Goal: Transaction & Acquisition: Purchase product/service

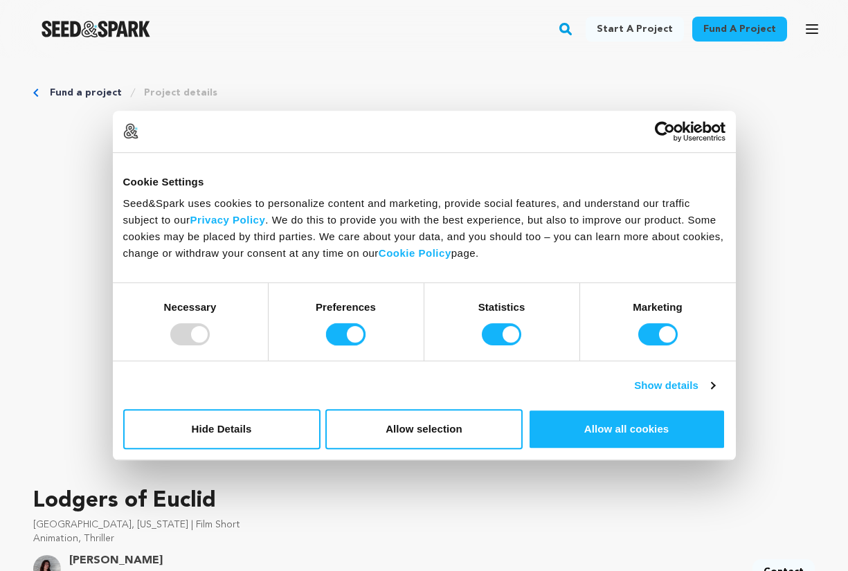
click at [359, 334] on input "Preferences" at bounding box center [345, 334] width 39 height 22
checkbox input "false"
click at [512, 333] on input "Statistics" at bounding box center [501, 334] width 39 height 22
checkbox input "false"
click at [671, 339] on input "Marketing" at bounding box center [658, 334] width 39 height 22
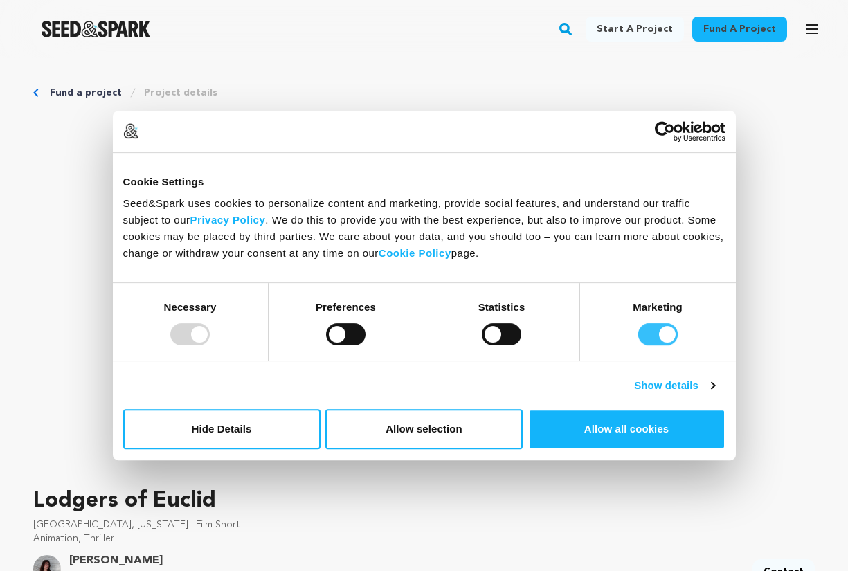
checkbox input "false"
click at [429, 430] on button "Allow selection" at bounding box center [424, 429] width 197 height 40
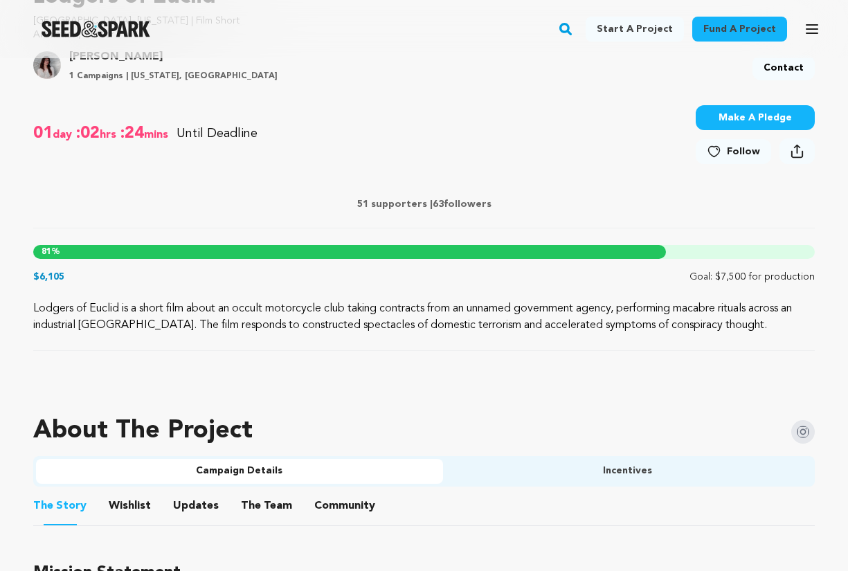
scroll to position [504, 0]
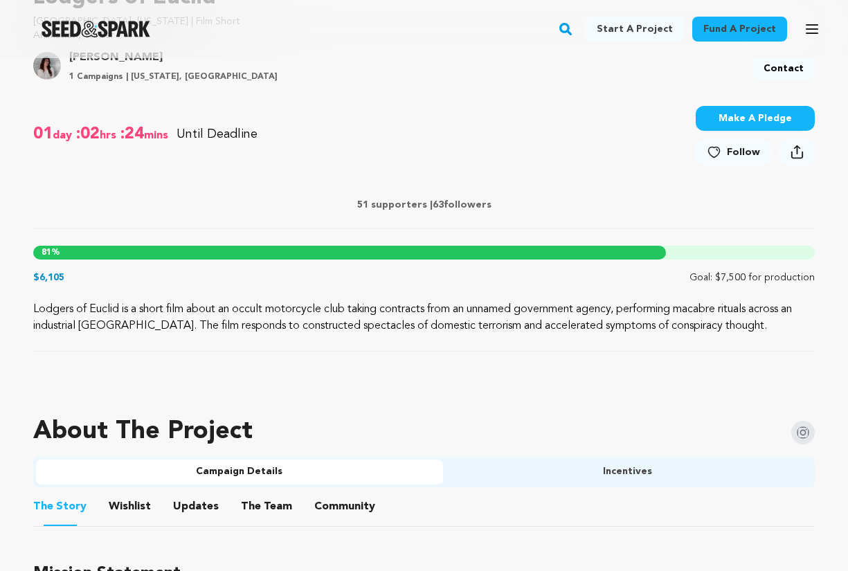
click at [747, 119] on button "Make A Pledge" at bounding box center [755, 118] width 119 height 25
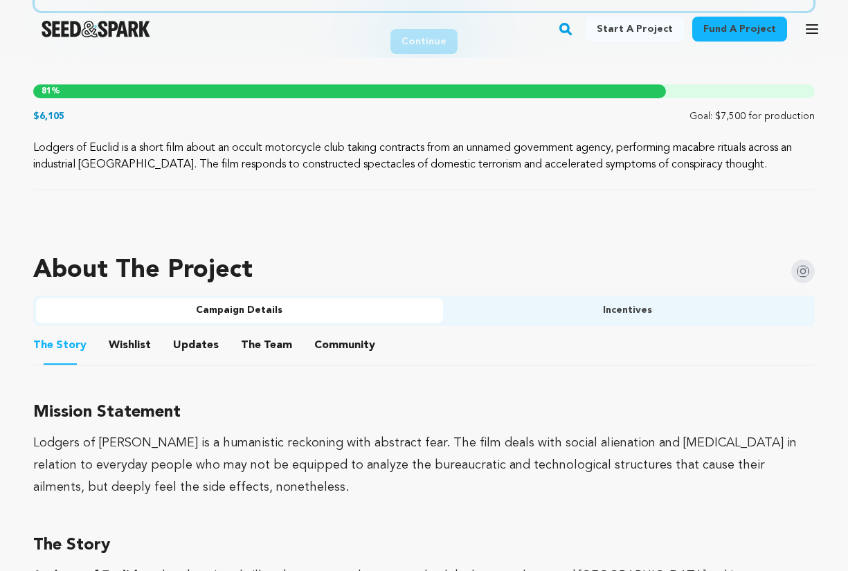
scroll to position [712, 0]
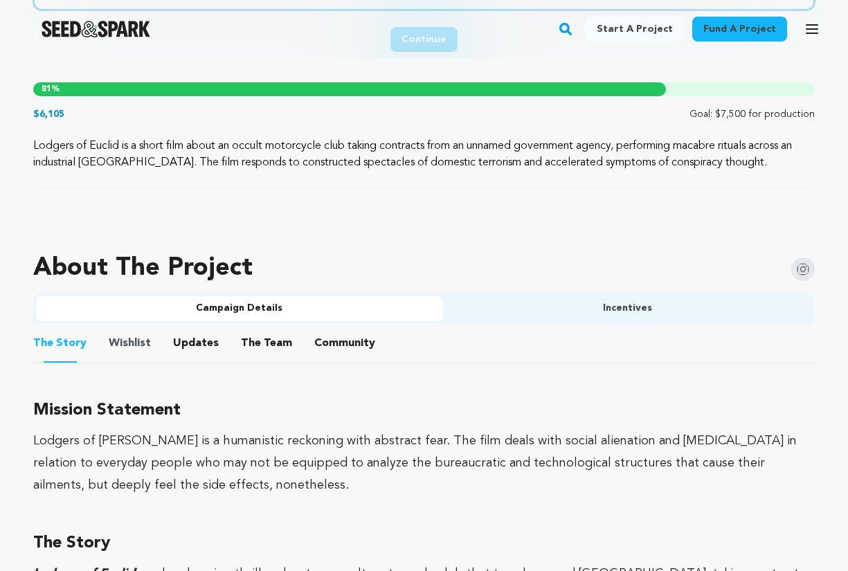
type input "50"
click at [146, 345] on span "Wishlist" at bounding box center [130, 343] width 42 height 17
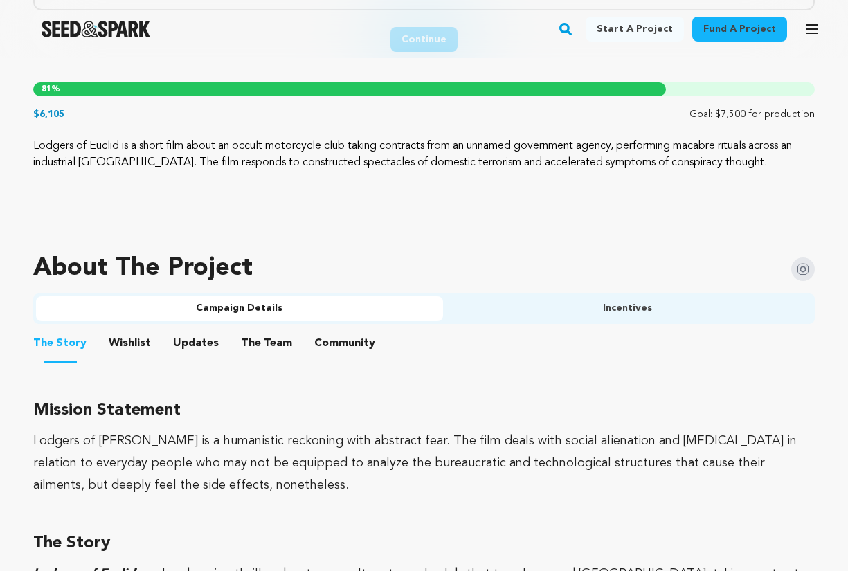
click at [126, 344] on button "Wishlist" at bounding box center [130, 346] width 33 height 33
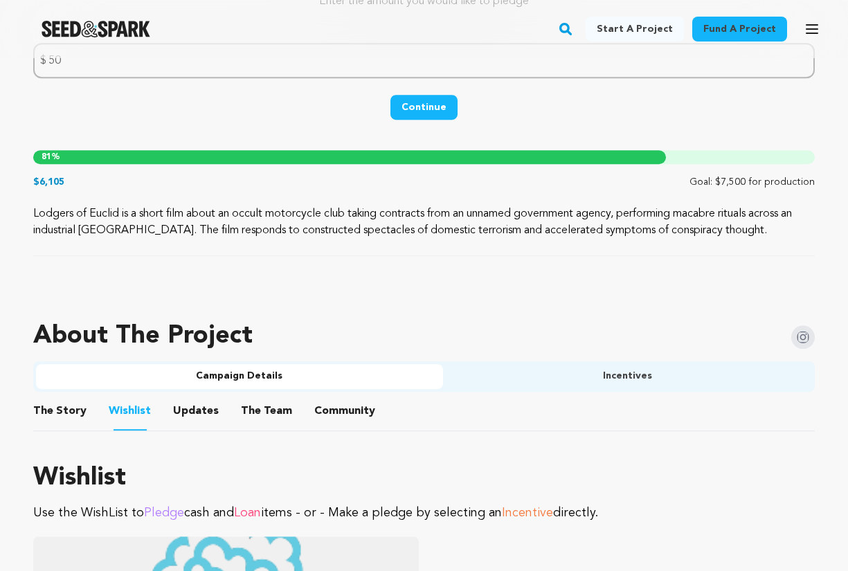
scroll to position [651, 0]
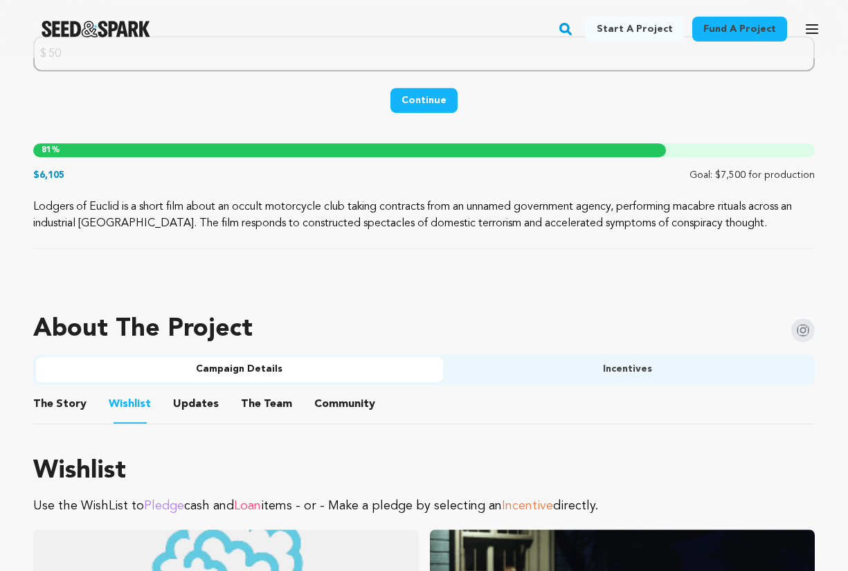
click at [469, 368] on button "Incentives" at bounding box center [628, 369] width 370 height 25
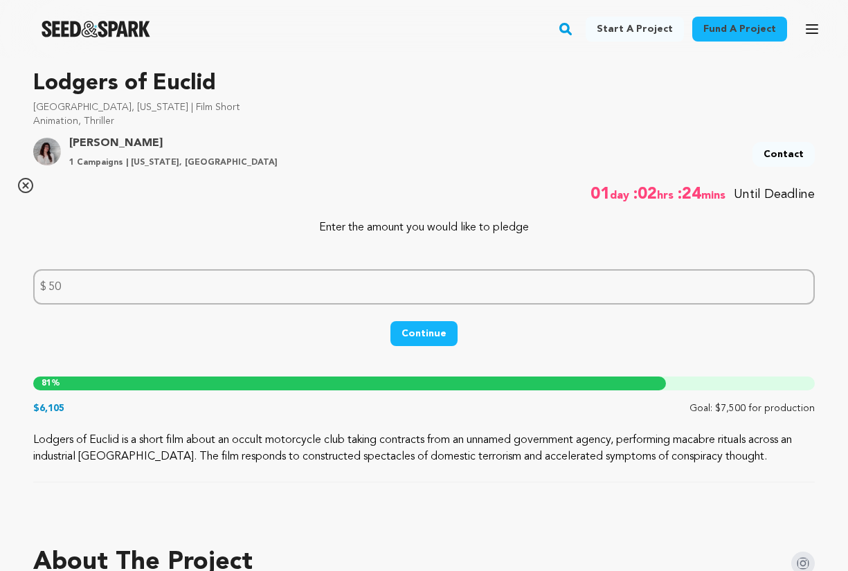
scroll to position [418, 0]
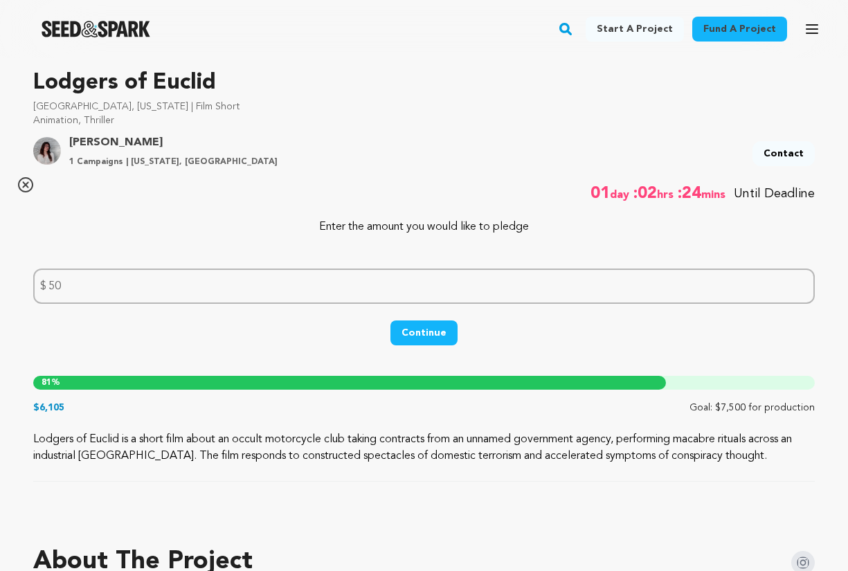
click at [435, 331] on button "Continue" at bounding box center [424, 333] width 67 height 25
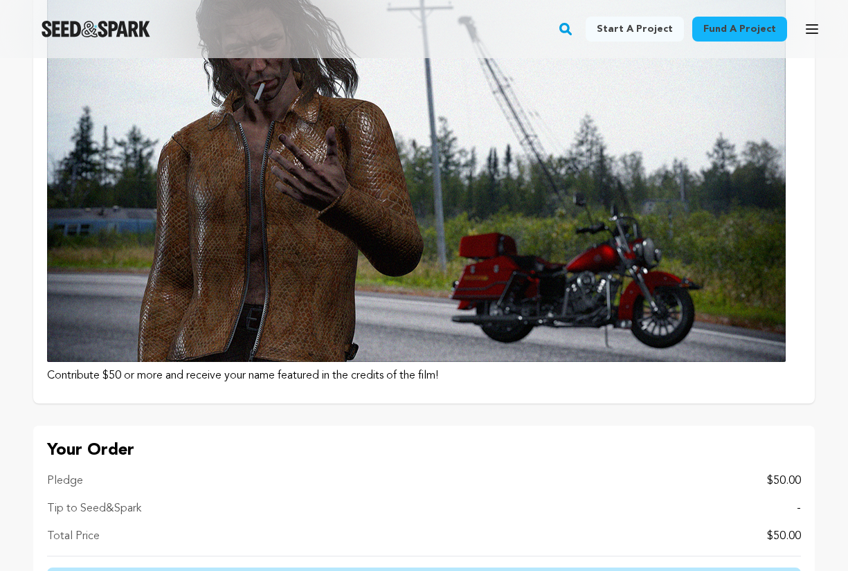
scroll to position [993, 0]
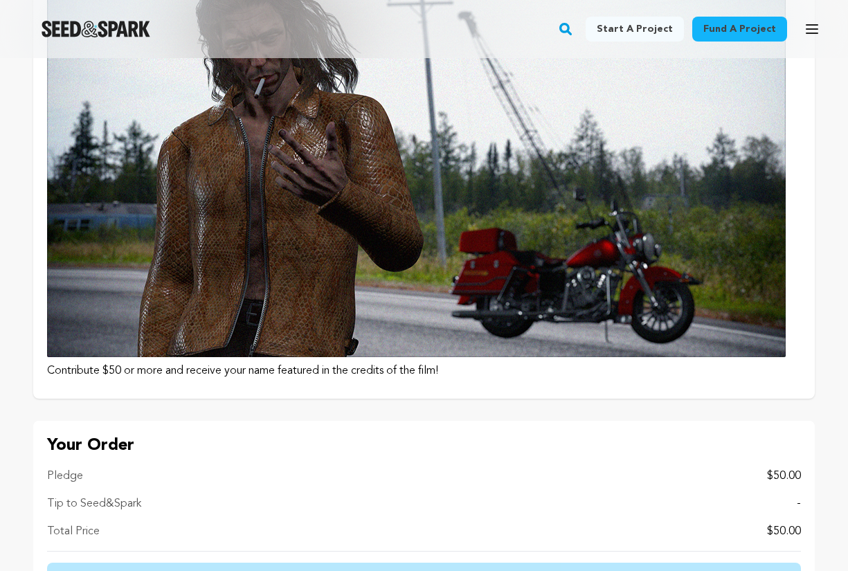
click at [425, 339] on img at bounding box center [416, 150] width 739 height 416
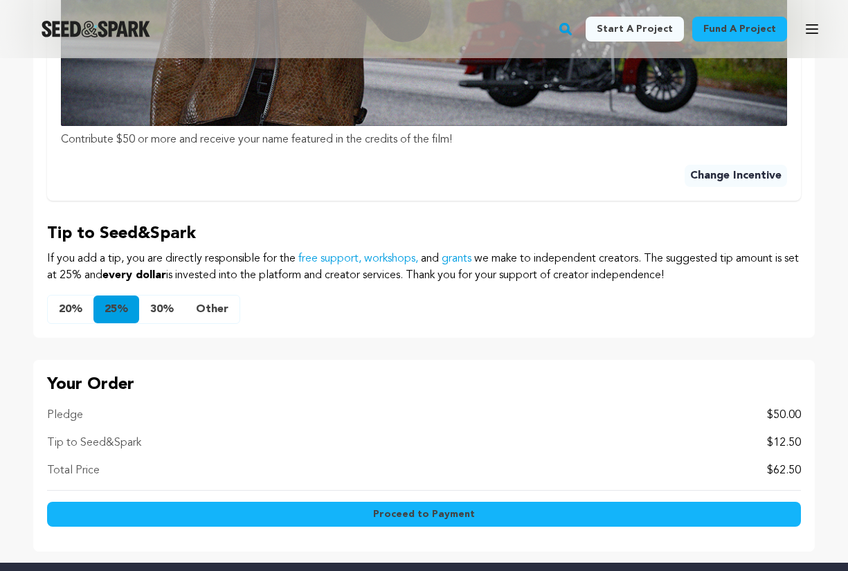
scroll to position [1182, 0]
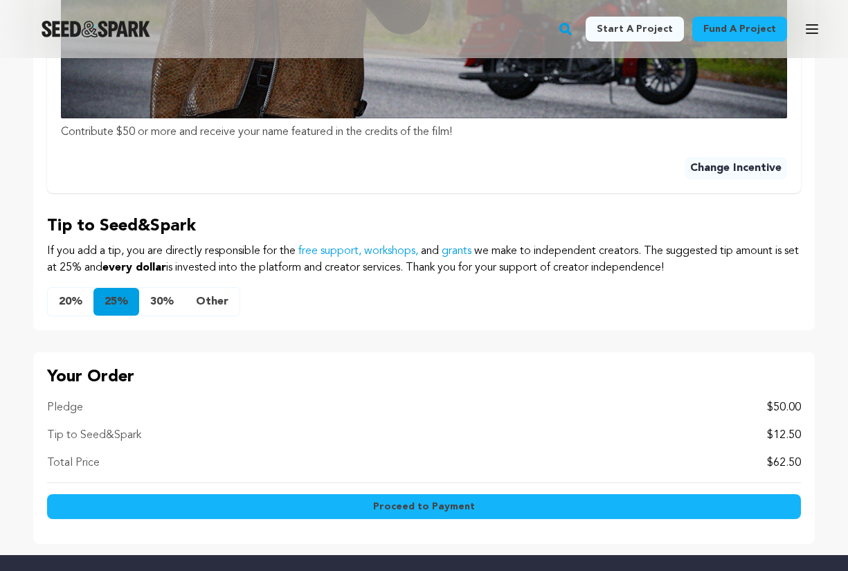
click at [69, 300] on button "20%" at bounding box center [71, 302] width 46 height 28
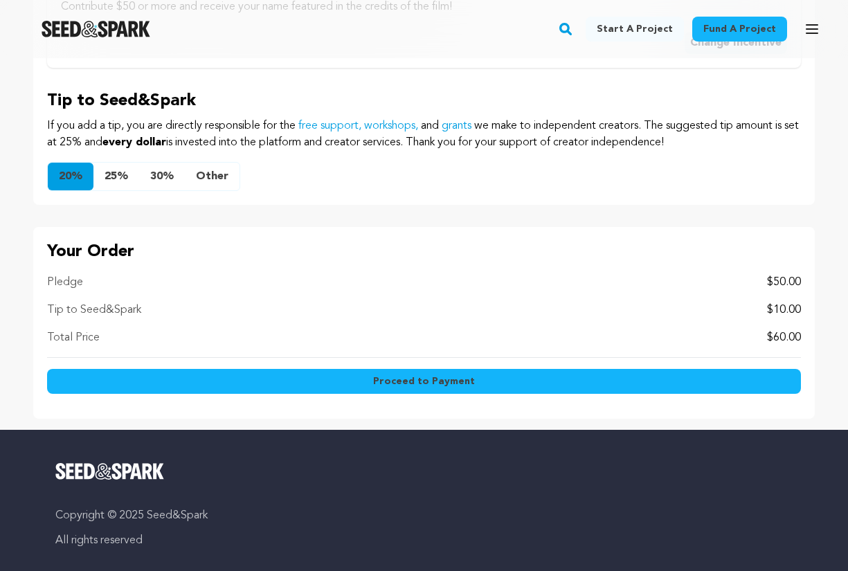
scroll to position [1305, 0]
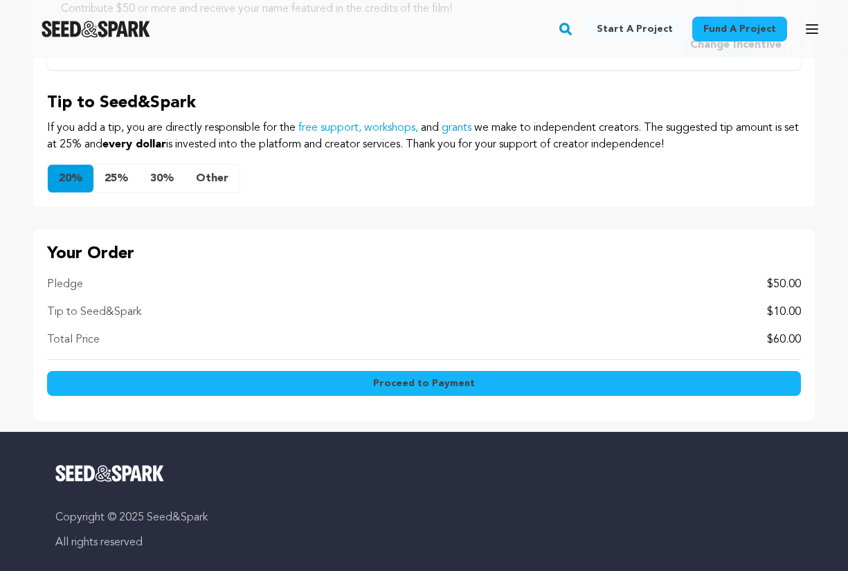
click at [221, 176] on button "Other" at bounding box center [212, 179] width 55 height 28
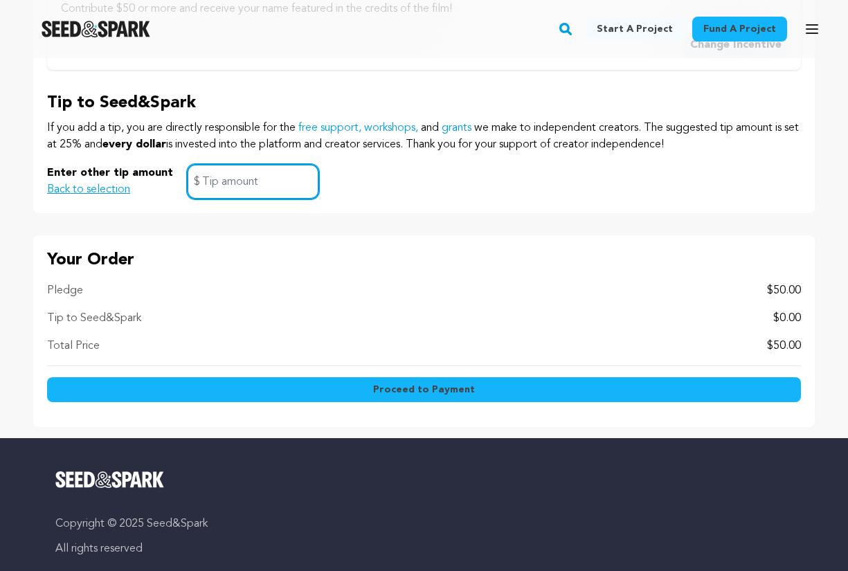
click at [216, 185] on input "text" at bounding box center [253, 181] width 132 height 35
type input "5"
click at [269, 185] on input "5" at bounding box center [253, 181] width 132 height 35
click at [372, 385] on button "Proceed to Payment" at bounding box center [424, 389] width 754 height 25
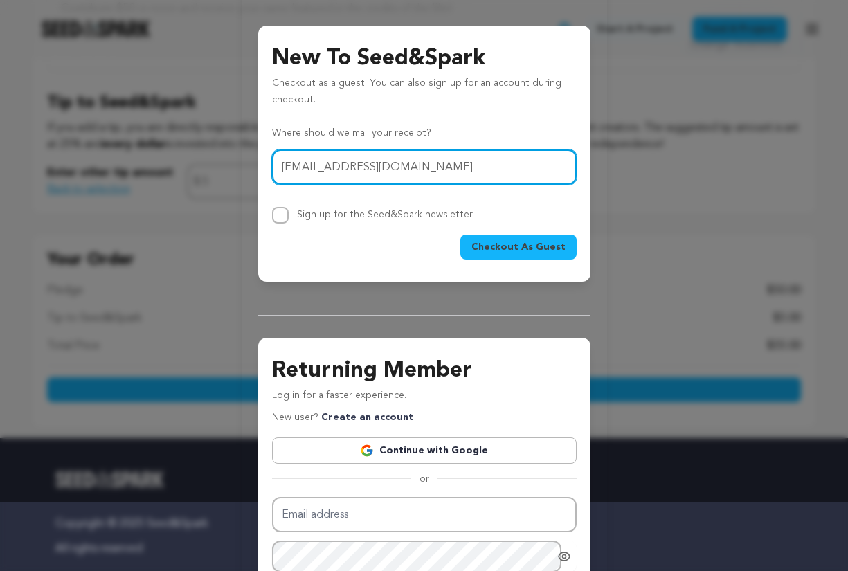
scroll to position [80, 0]
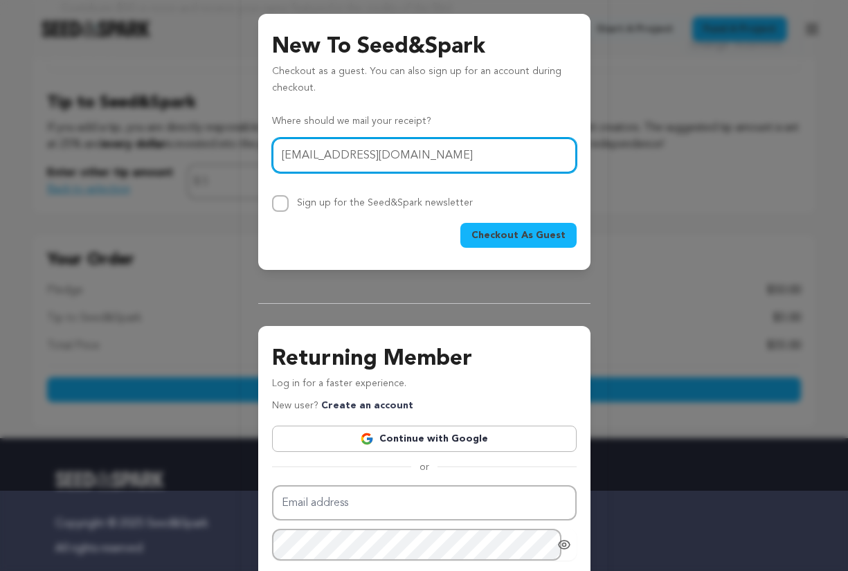
type input "thomasacolley@gmail.com"
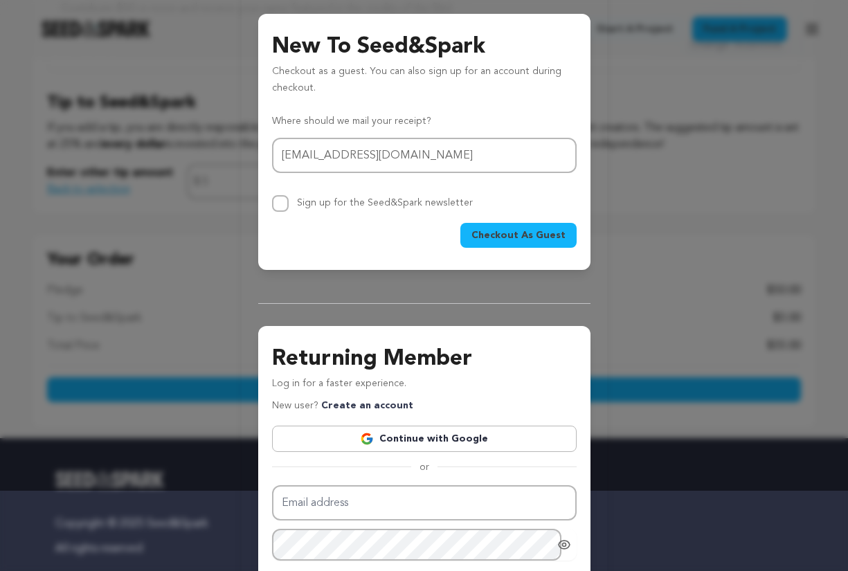
click at [522, 234] on span "Checkout As Guest" at bounding box center [519, 236] width 94 height 14
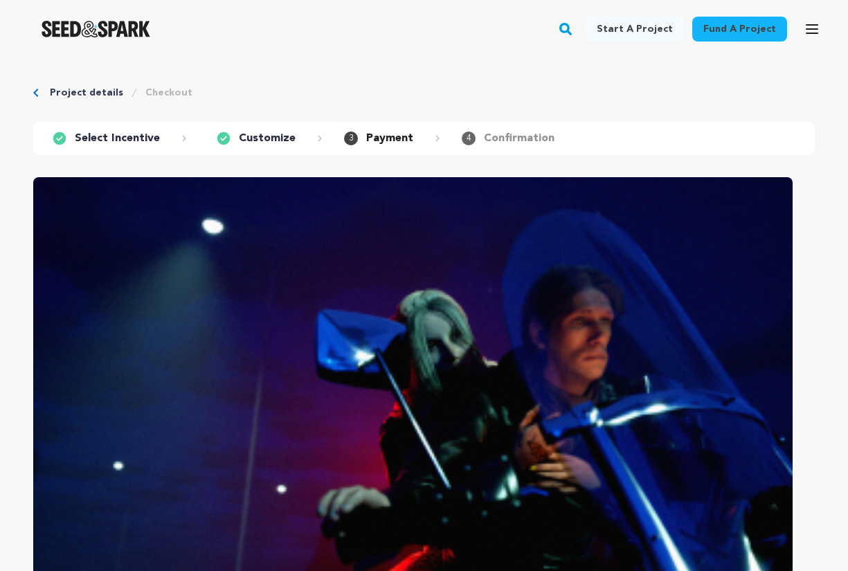
scroll to position [510, 0]
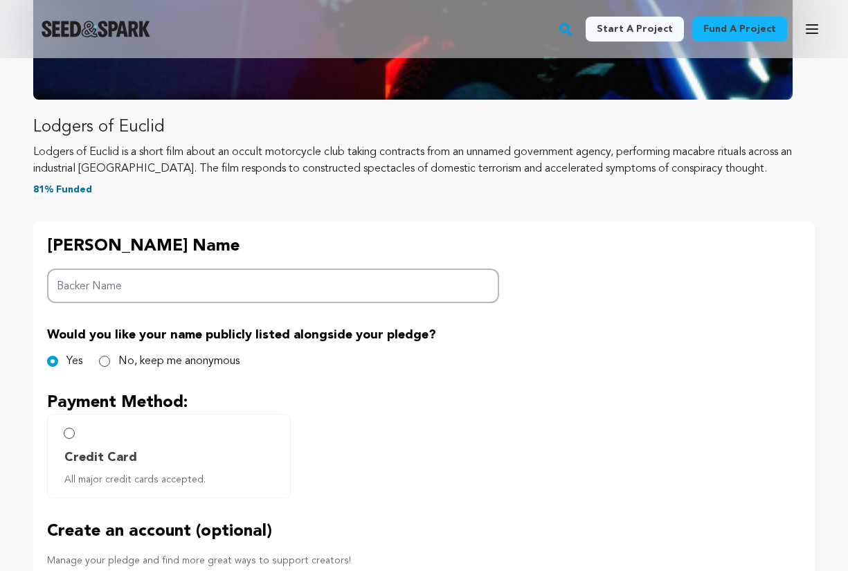
click at [158, 280] on input "Backer Name" at bounding box center [273, 286] width 452 height 35
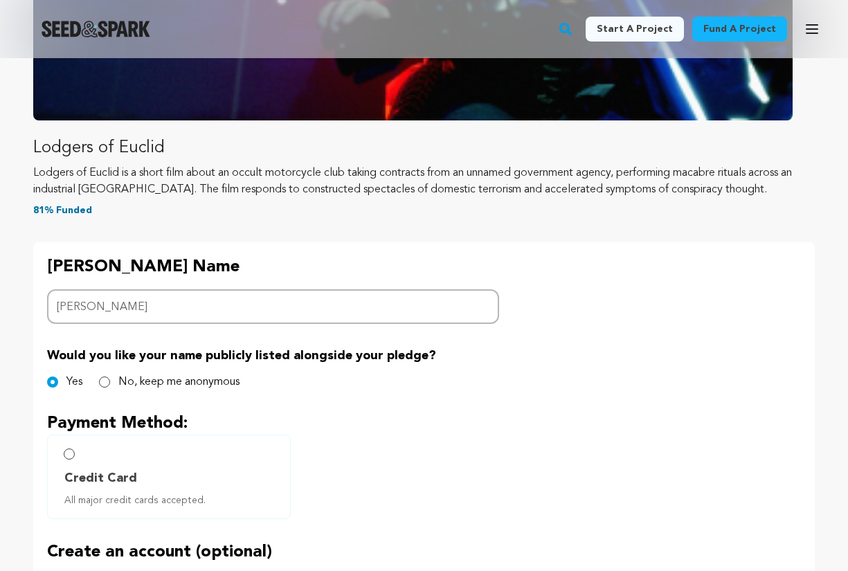
scroll to position [487, 0]
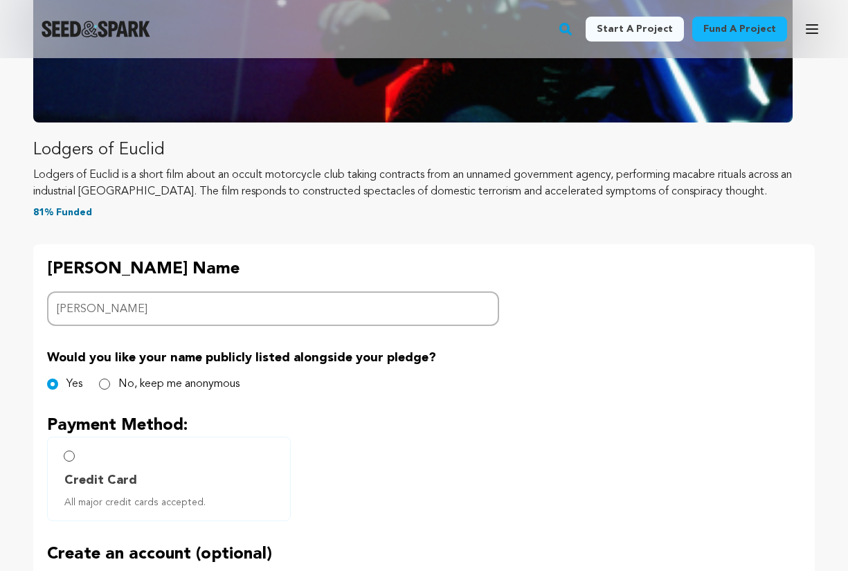
type input "[PERSON_NAME]"
click at [71, 456] on input "Credit Card All major credit cards accepted." at bounding box center [69, 456] width 11 height 11
radio input "false"
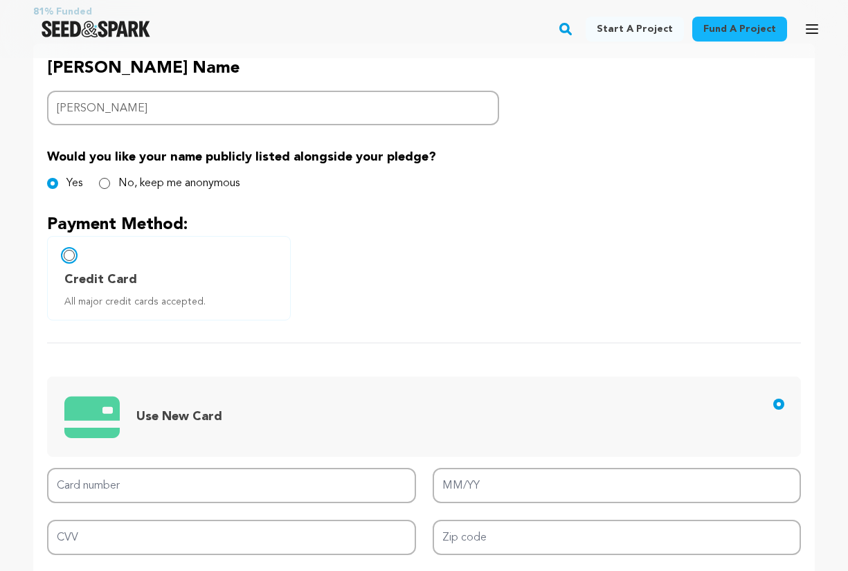
scroll to position [690, 0]
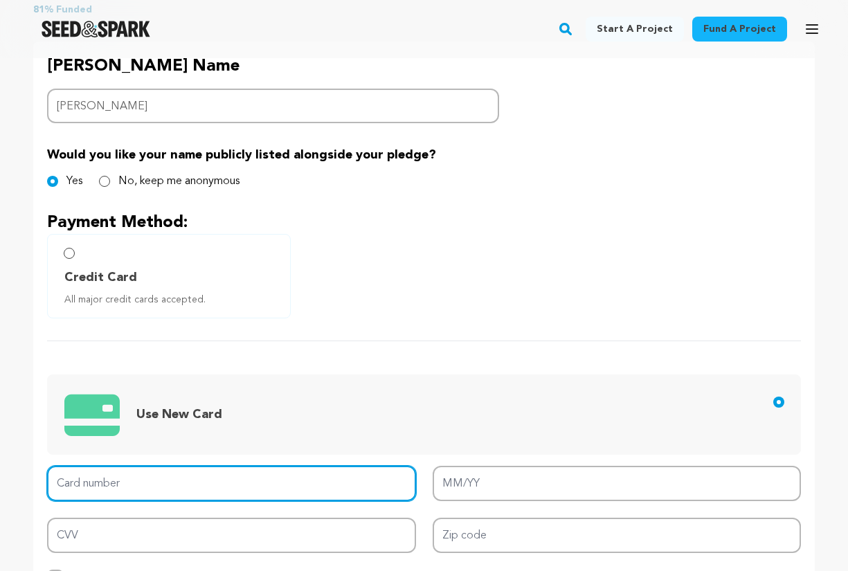
click at [116, 479] on input "Card number" at bounding box center [231, 483] width 369 height 35
type input "[CREDIT_CARD_NUMBER]"
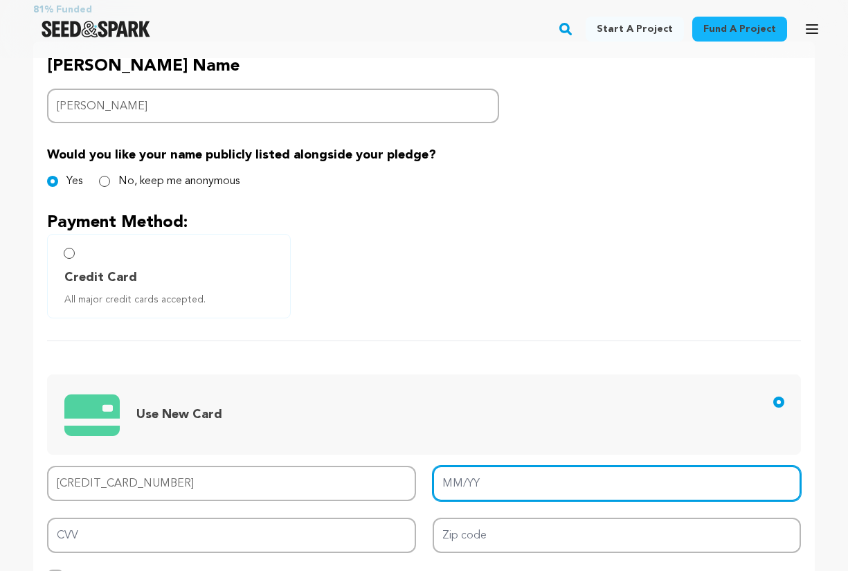
type input "05/28"
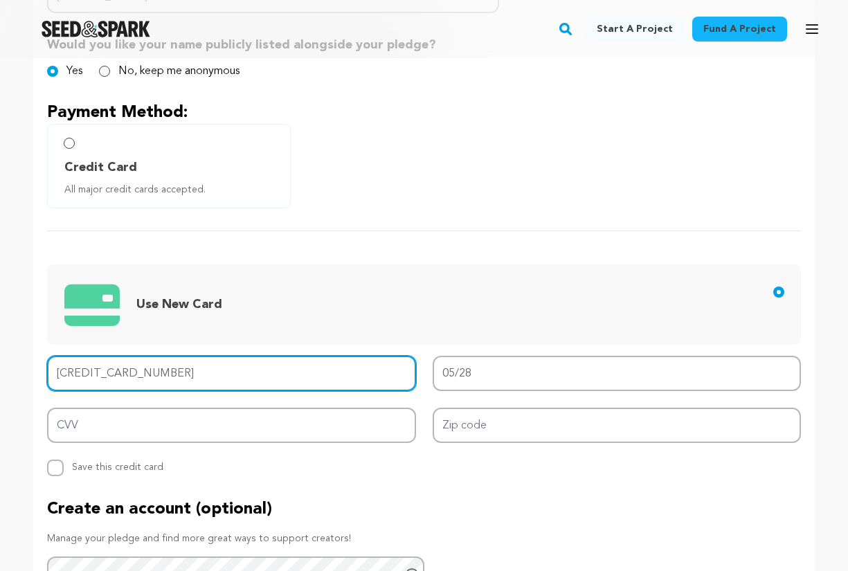
scroll to position [822, 0]
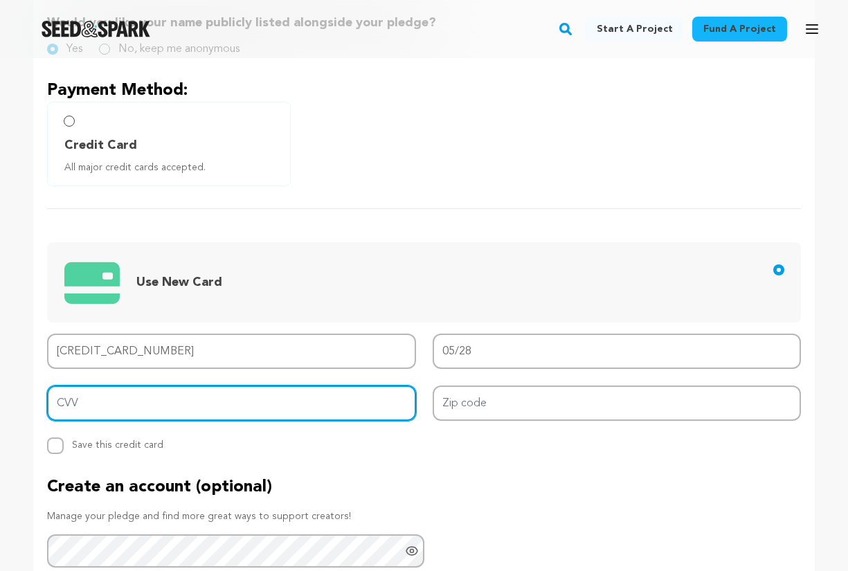
click at [298, 413] on input "CVV" at bounding box center [231, 403] width 369 height 35
type input "539"
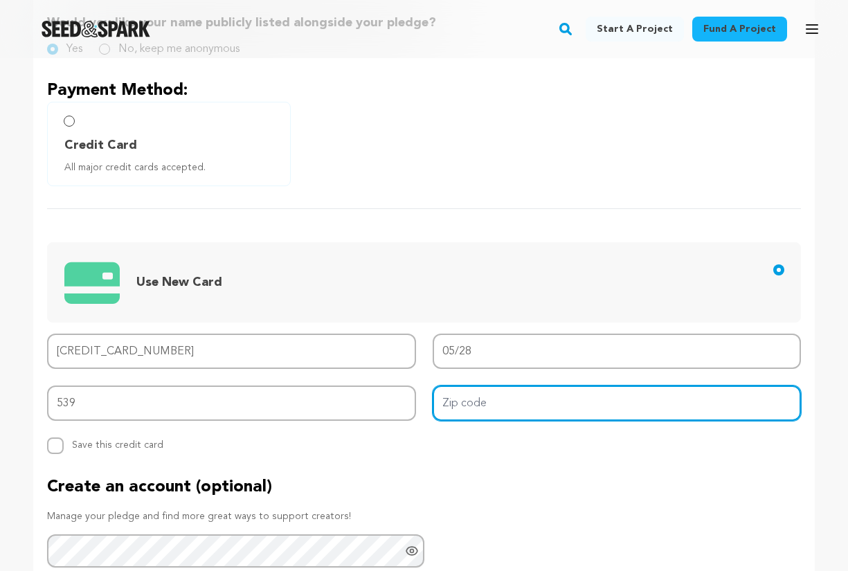
click at [527, 393] on input "Zip code" at bounding box center [617, 403] width 369 height 35
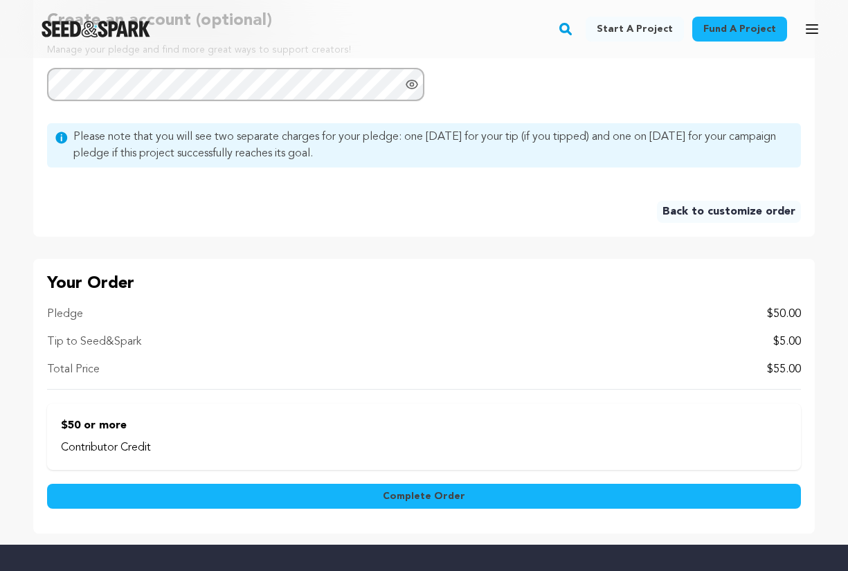
scroll to position [1293, 0]
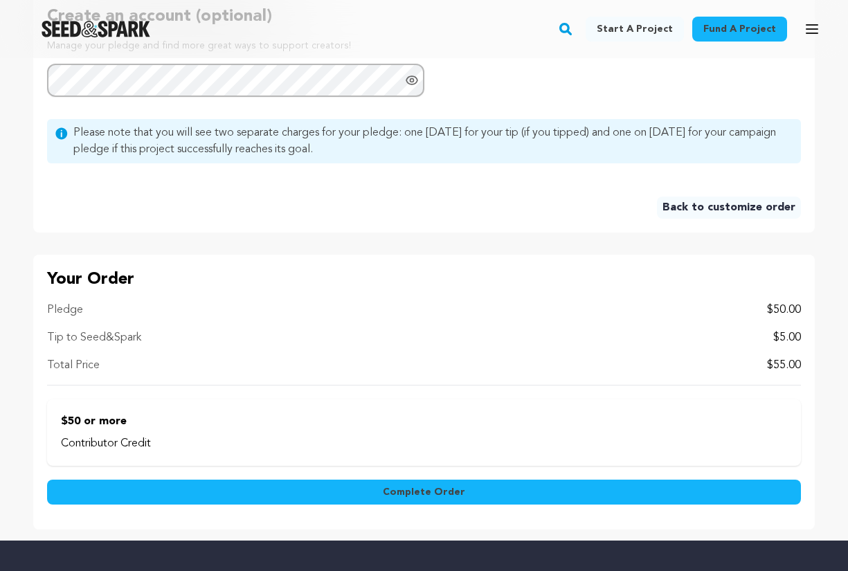
type input "60607"
click at [402, 494] on span "Complete Order" at bounding box center [424, 493] width 82 height 14
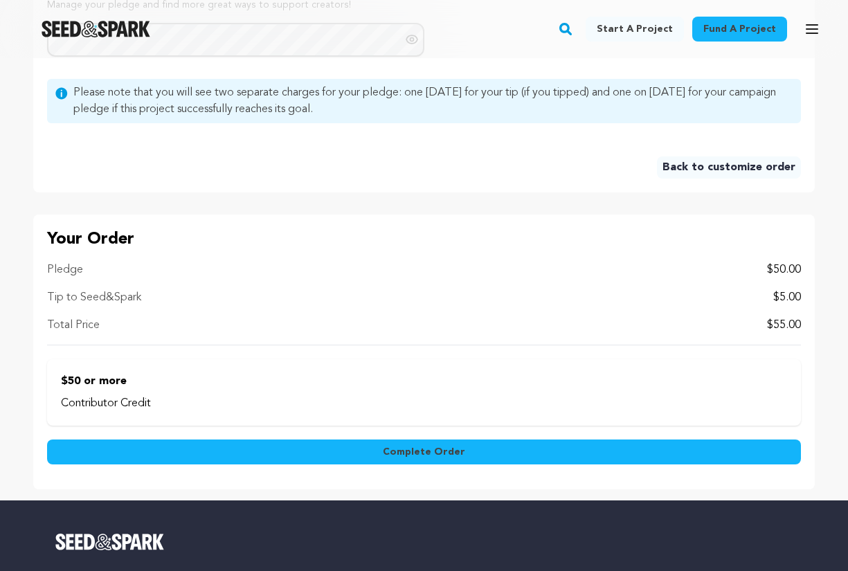
scroll to position [1267, 0]
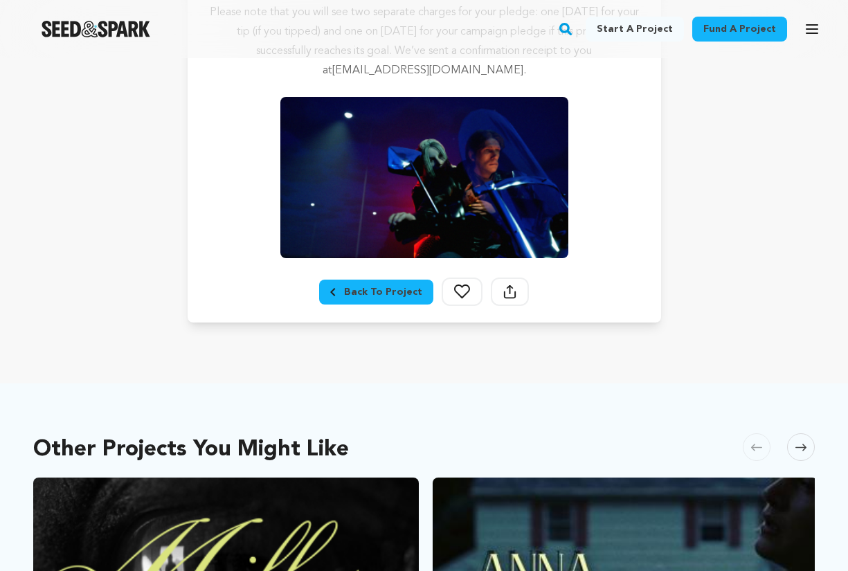
scroll to position [242, 0]
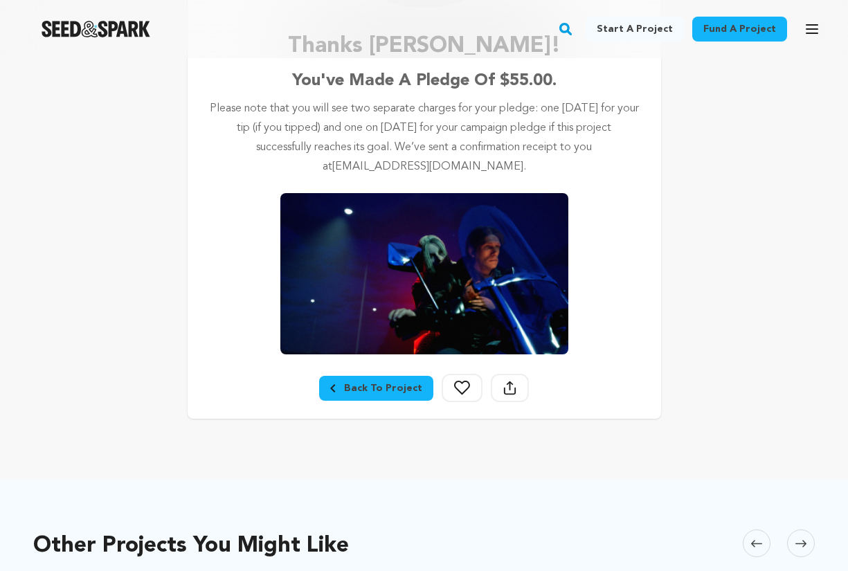
click at [380, 389] on div "Back To Project" at bounding box center [376, 389] width 92 height 14
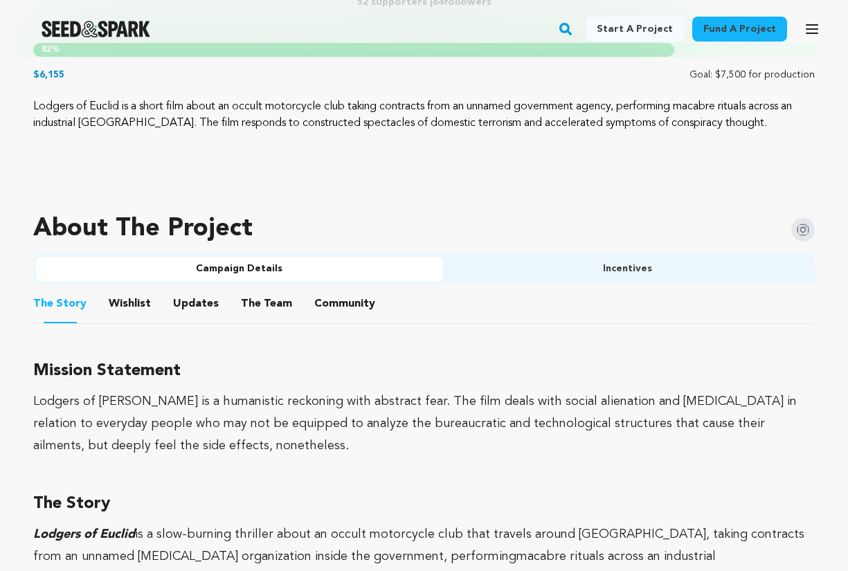
scroll to position [729, 0]
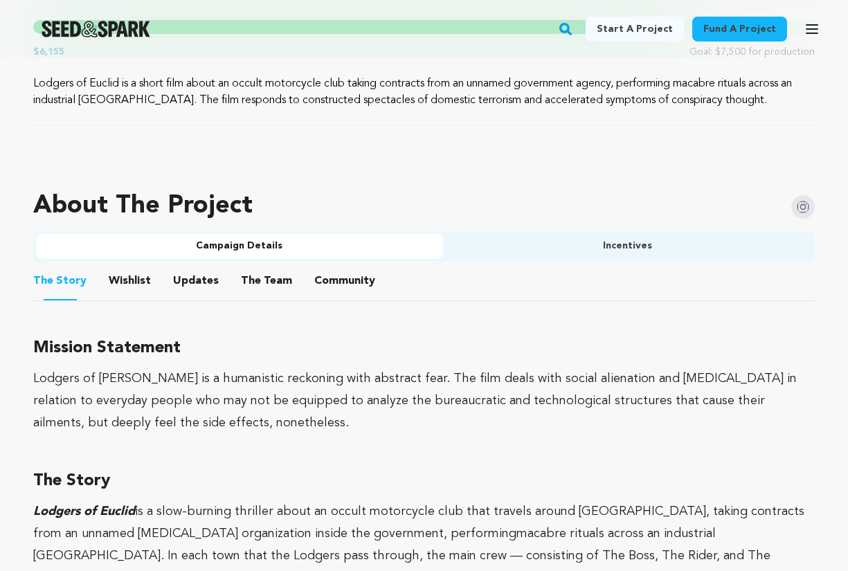
click at [343, 280] on button "Community" at bounding box center [344, 283] width 33 height 33
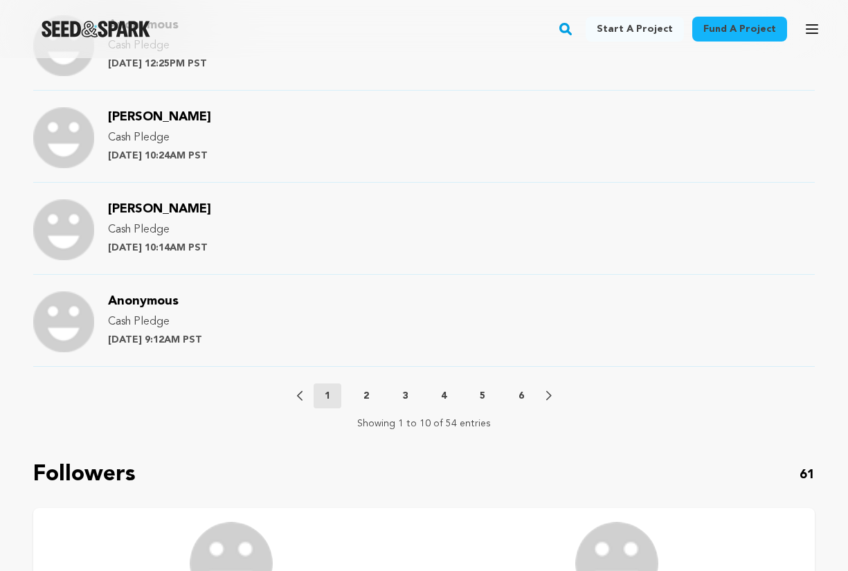
scroll to position [1653, 0]
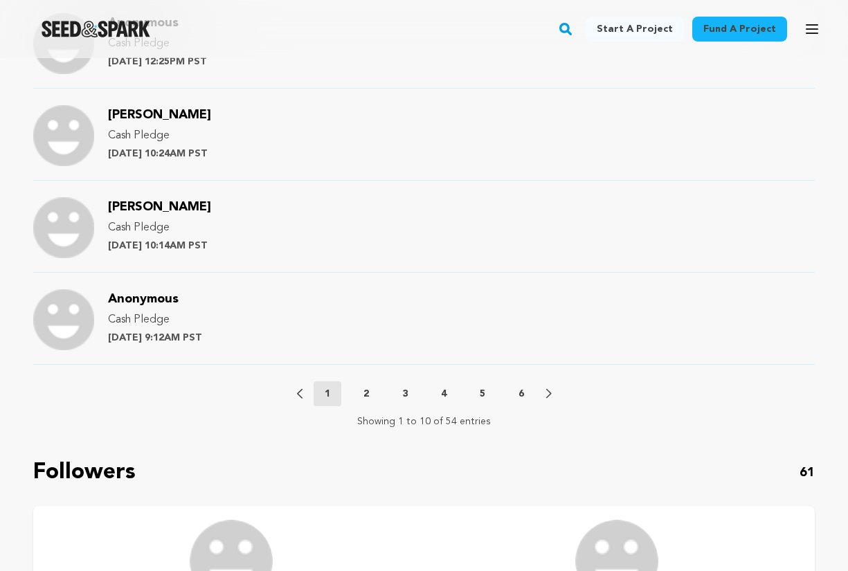
click at [368, 393] on p "2" at bounding box center [367, 394] width 6 height 14
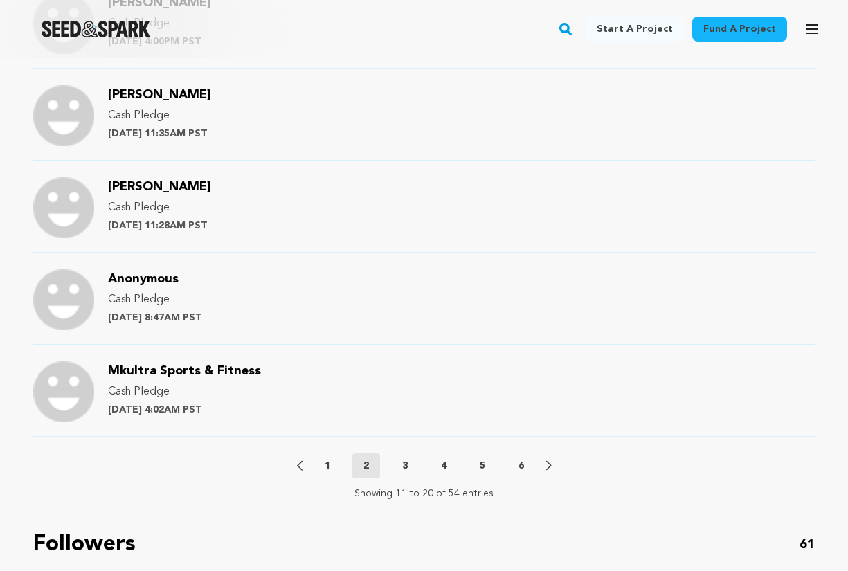
scroll to position [1583, 0]
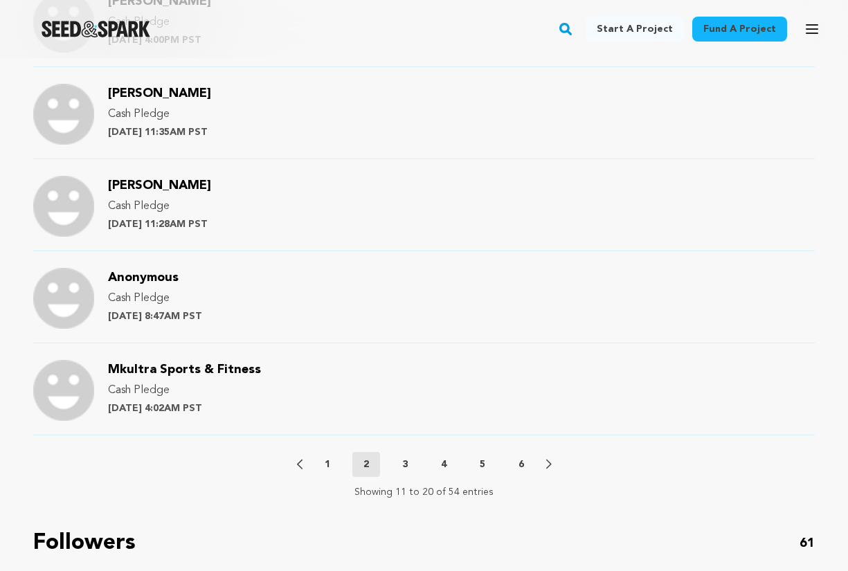
click at [404, 461] on p "3" at bounding box center [405, 465] width 6 height 14
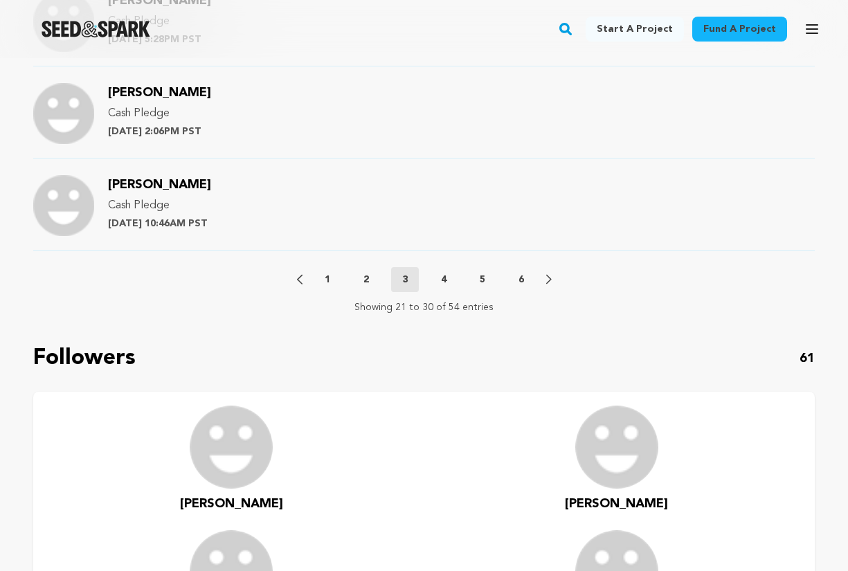
scroll to position [1786, 0]
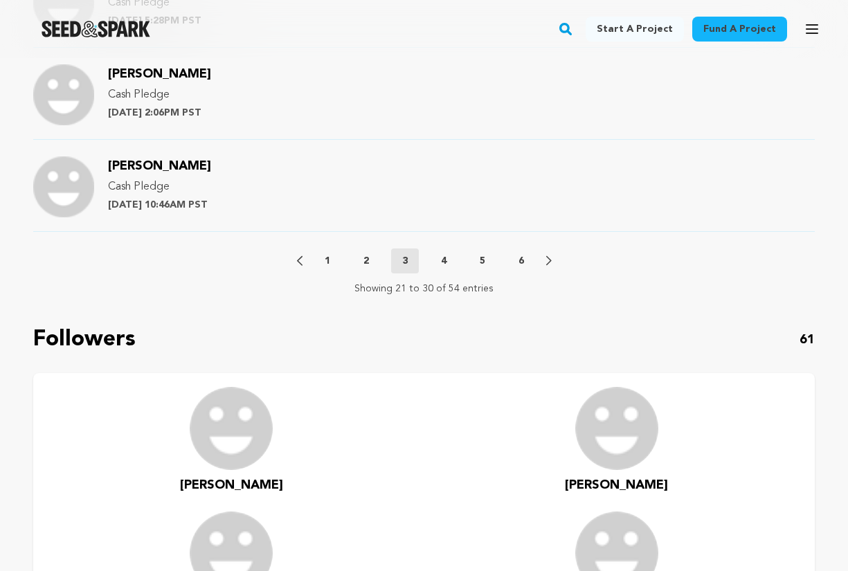
click at [443, 257] on p "4" at bounding box center [444, 261] width 6 height 14
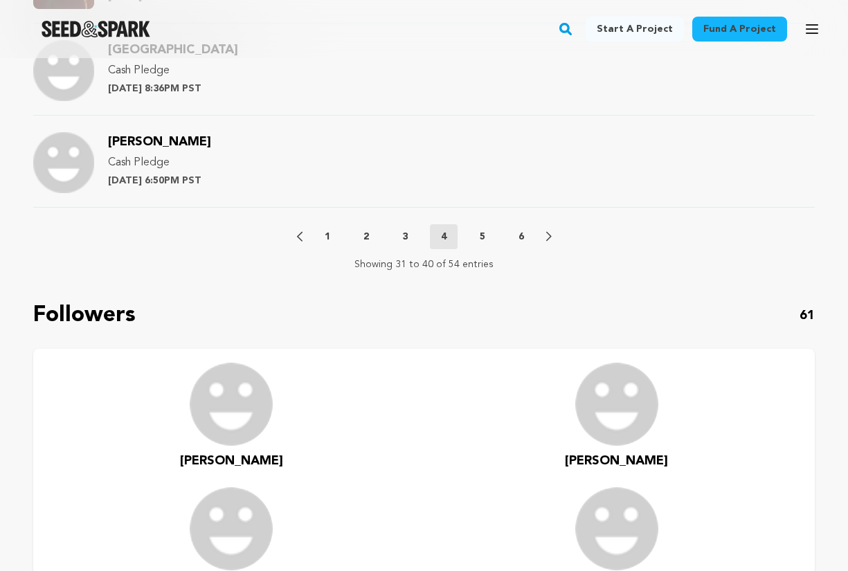
scroll to position [1820, 0]
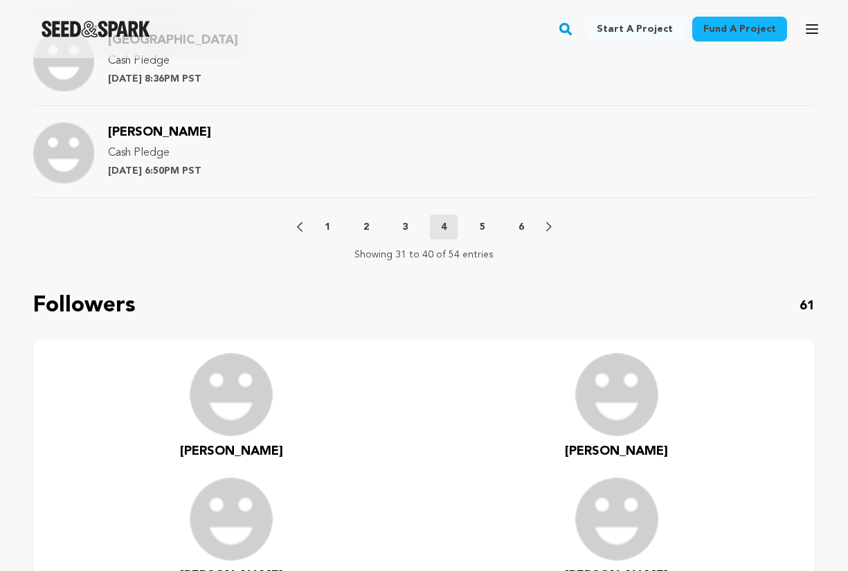
click at [483, 230] on p "5" at bounding box center [483, 227] width 6 height 14
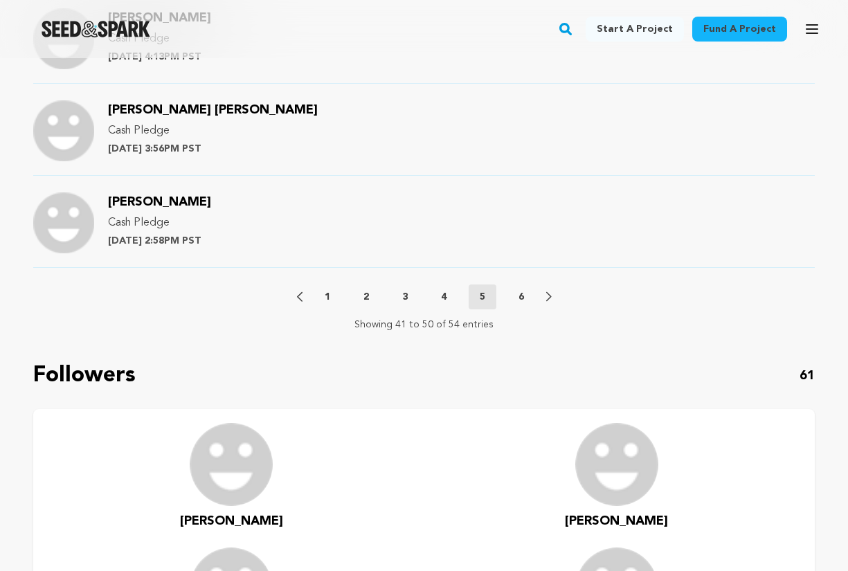
scroll to position [1743, 0]
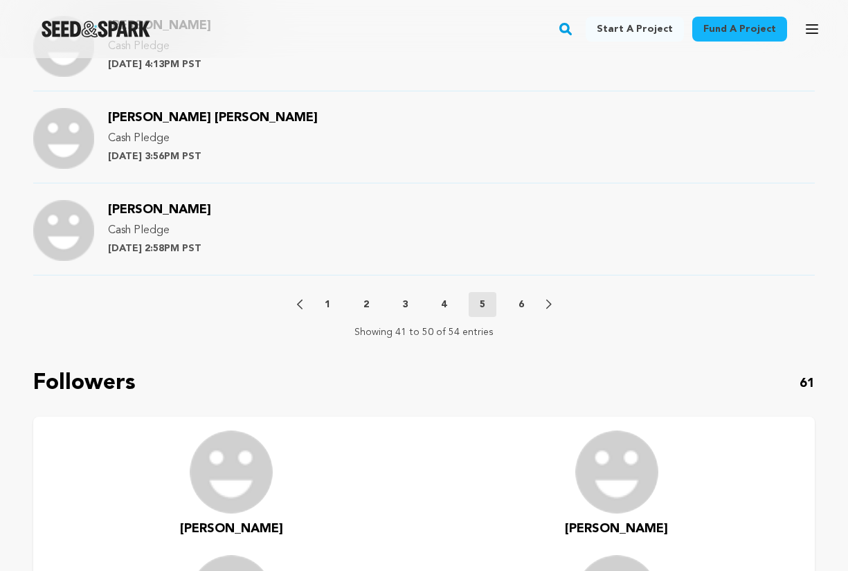
click at [523, 303] on p "6" at bounding box center [522, 305] width 6 height 14
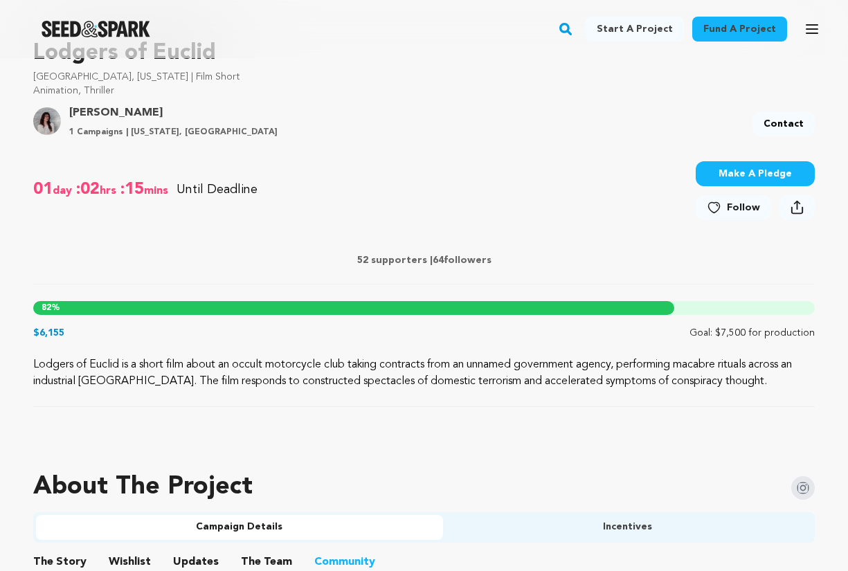
scroll to position [0, 0]
